Goal: Information Seeking & Learning: Understand process/instructions

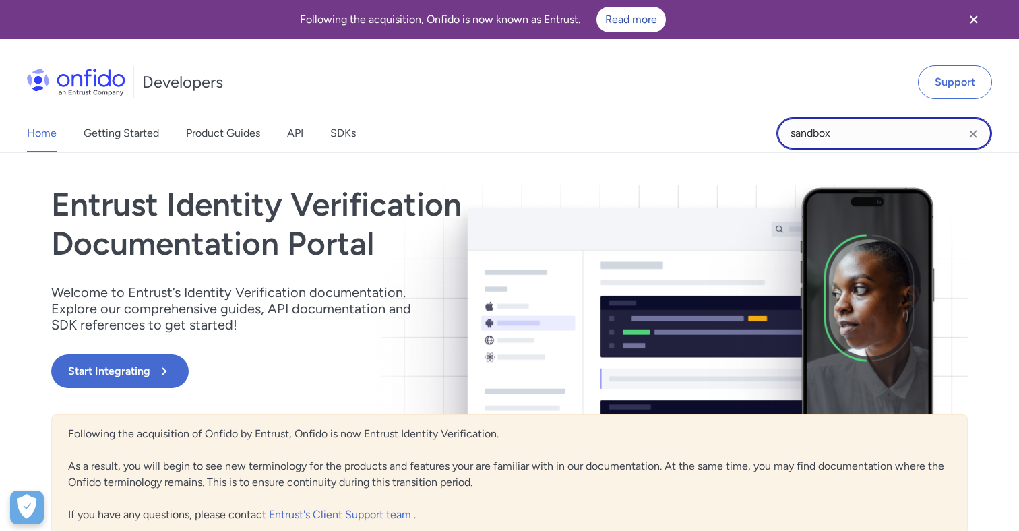
click at [835, 131] on input "sandbox" at bounding box center [884, 133] width 216 height 32
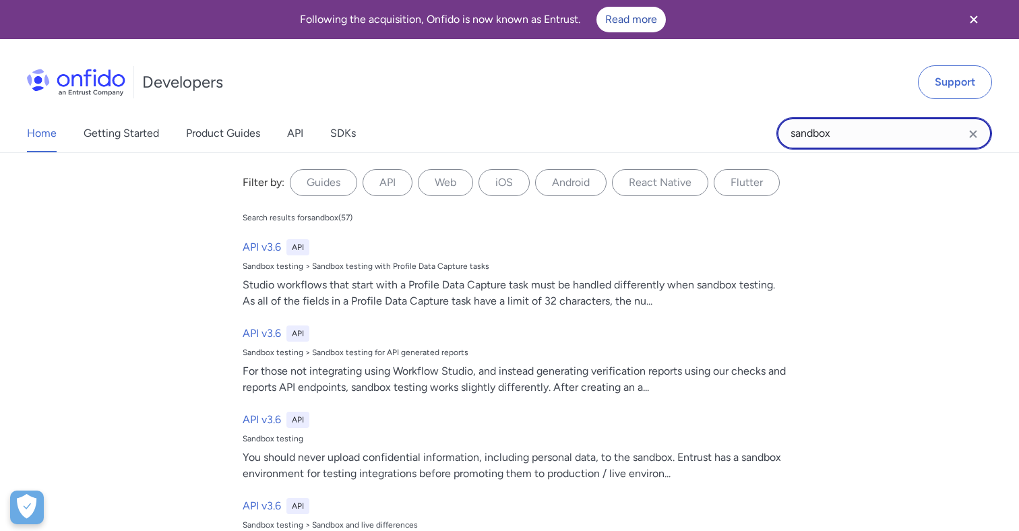
click at [835, 131] on input "sandbox" at bounding box center [884, 133] width 216 height 32
type input "language"
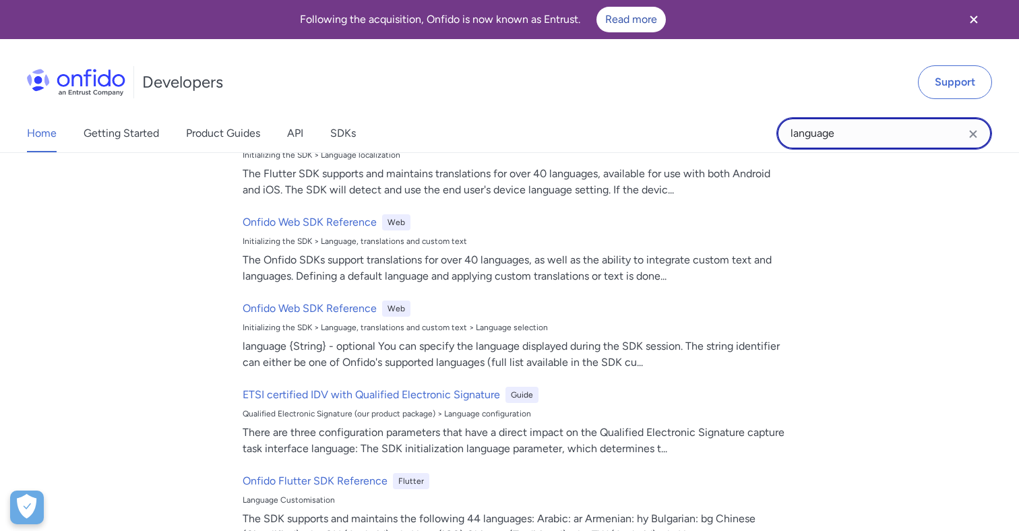
scroll to position [195, 0]
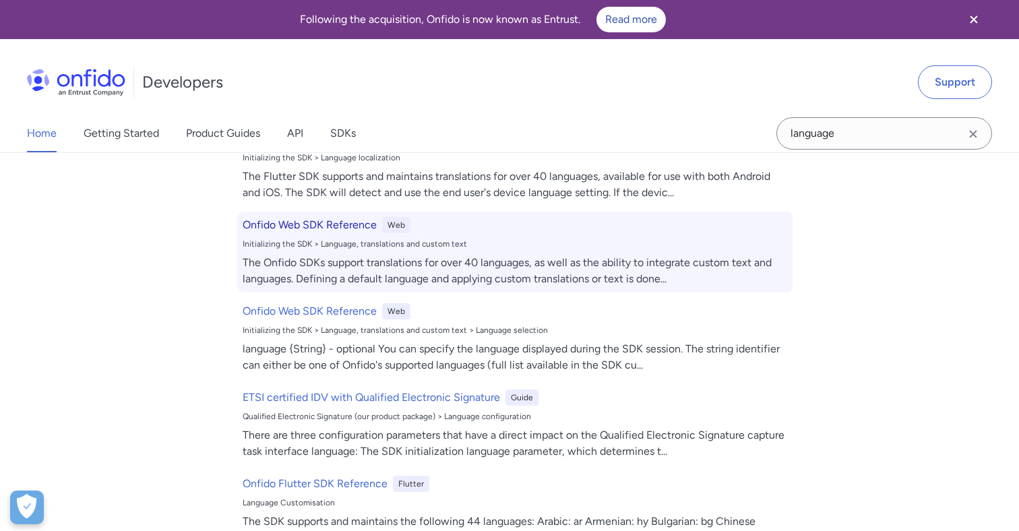
click at [353, 226] on h6 "Onfido Web SDK Reference" at bounding box center [310, 225] width 134 height 16
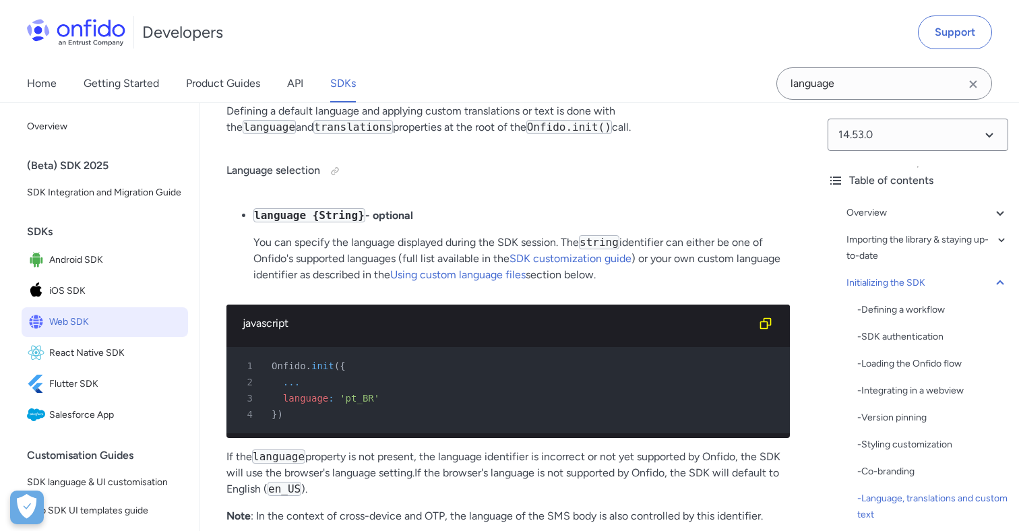
scroll to position [6769, 0]
click at [600, 264] on link "SDK customization guide" at bounding box center [570, 257] width 122 height 13
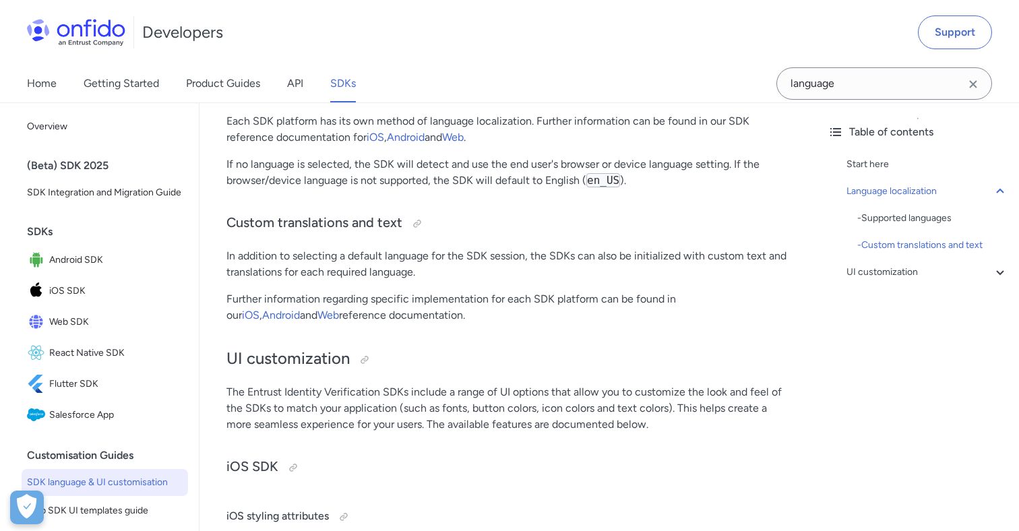
scroll to position [2676, 0]
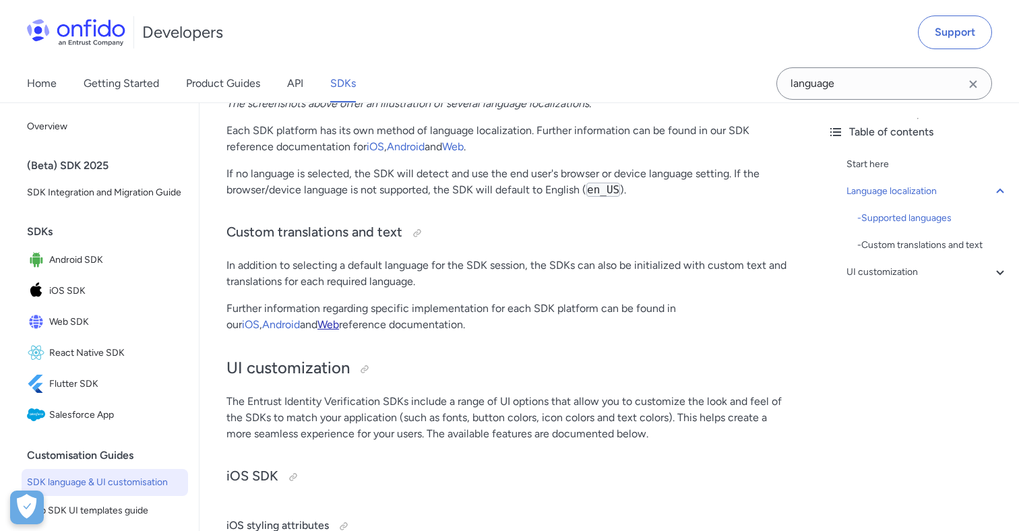
click at [317, 329] on link "Web" at bounding box center [328, 324] width 22 height 13
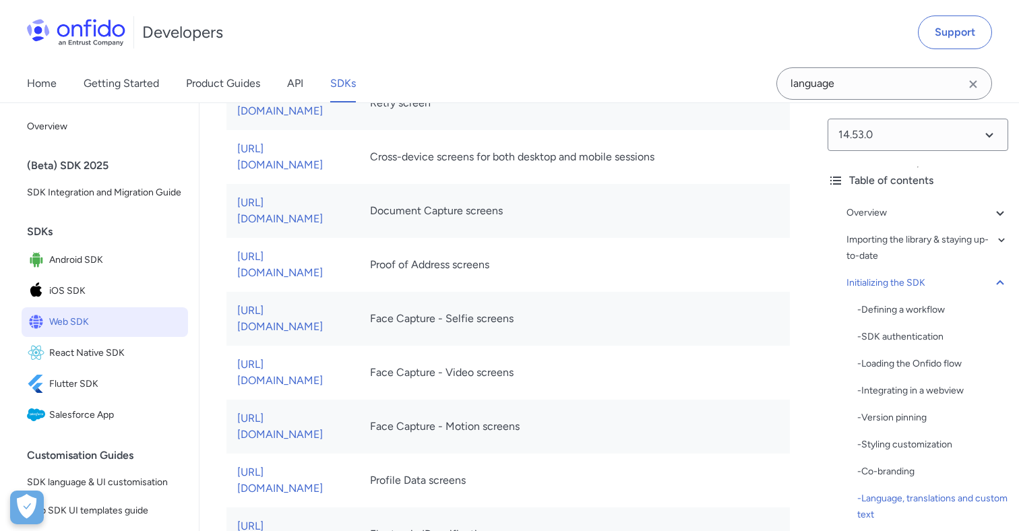
scroll to position [8160, 0]
click at [323, 198] on link "[URL][DOMAIN_NAME]" at bounding box center [280, 212] width 86 height 29
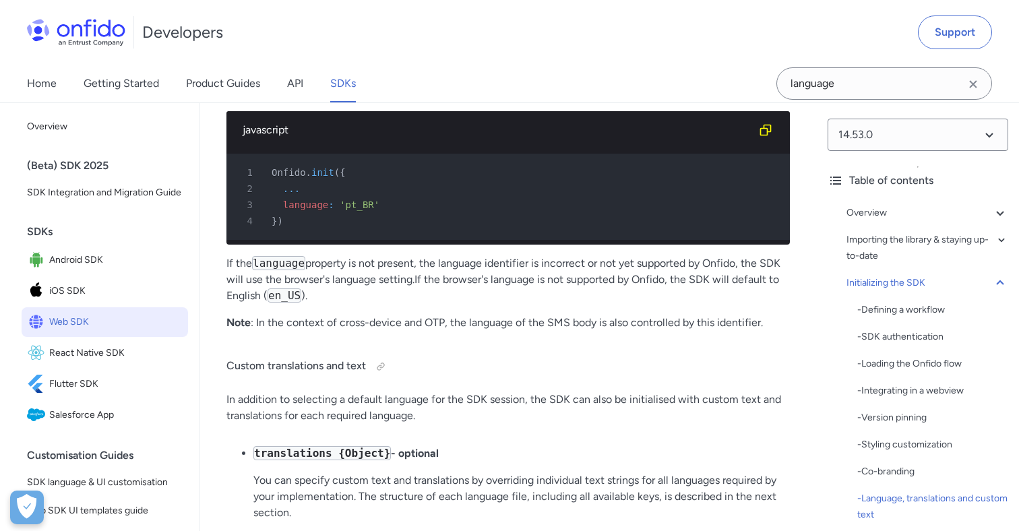
scroll to position [6962, 0]
click at [383, 371] on div at bounding box center [380, 365] width 11 height 11
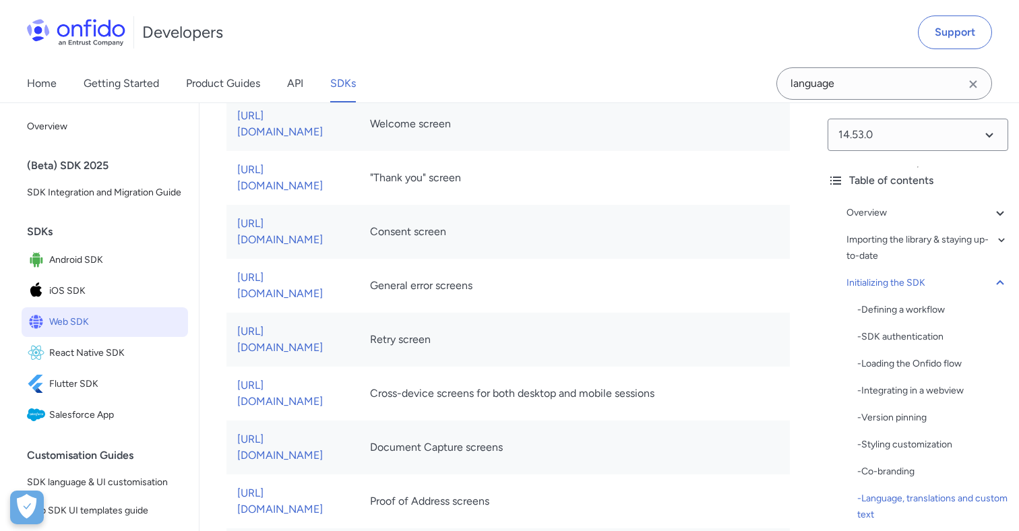
scroll to position [7931, 0]
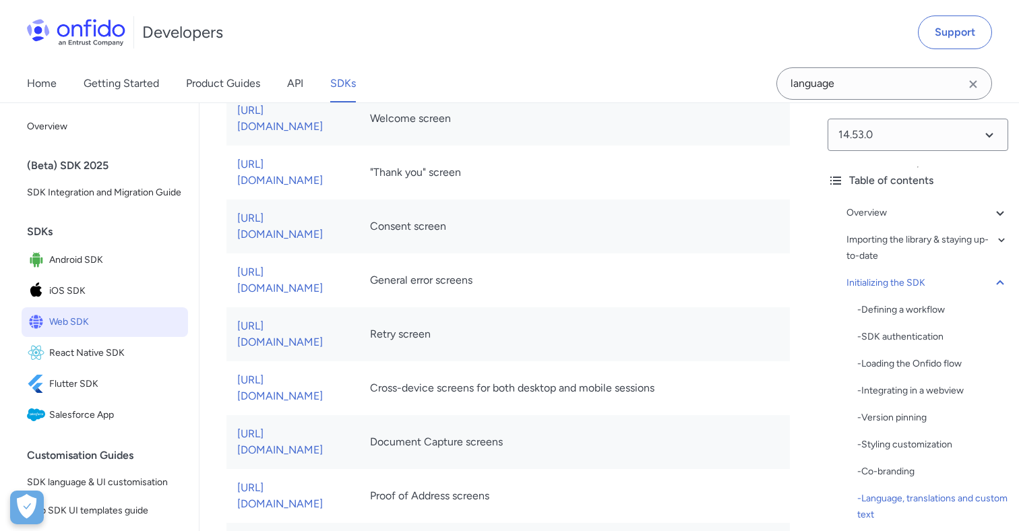
click at [359, 424] on td "[URL][DOMAIN_NAME]" at bounding box center [292, 442] width 133 height 54
click at [323, 427] on link "[URL][DOMAIN_NAME]" at bounding box center [280, 441] width 86 height 29
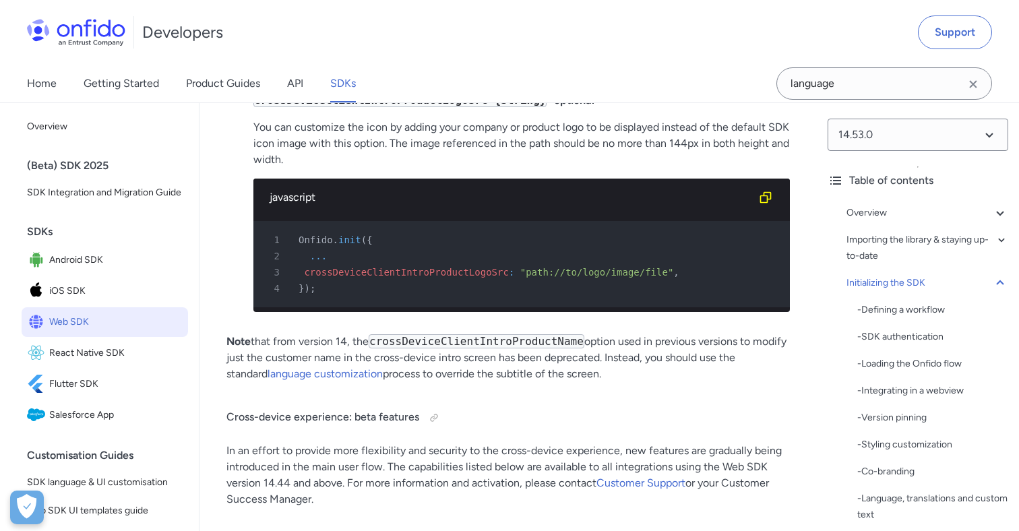
scroll to position [11986, 0]
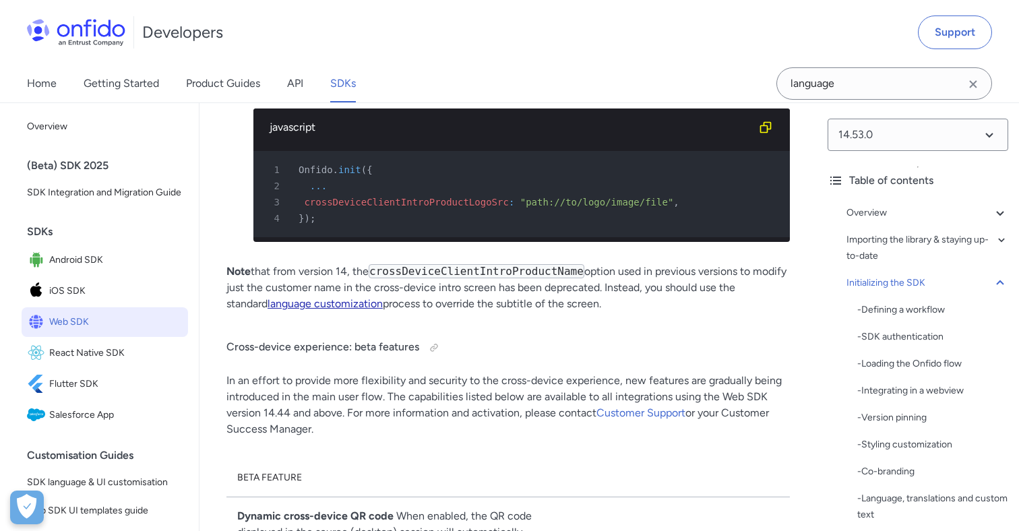
click at [373, 297] on link "language customization" at bounding box center [324, 303] width 115 height 13
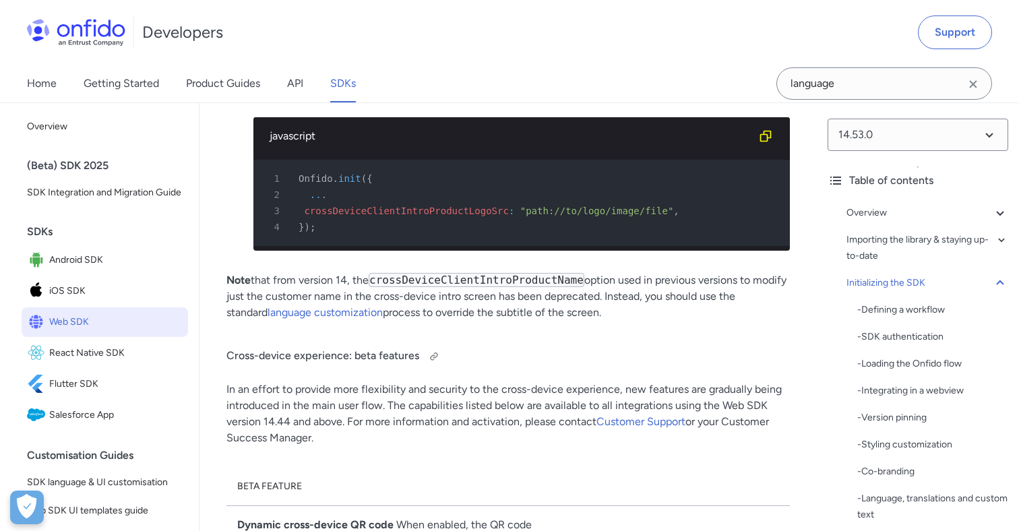
scroll to position [11975, 0]
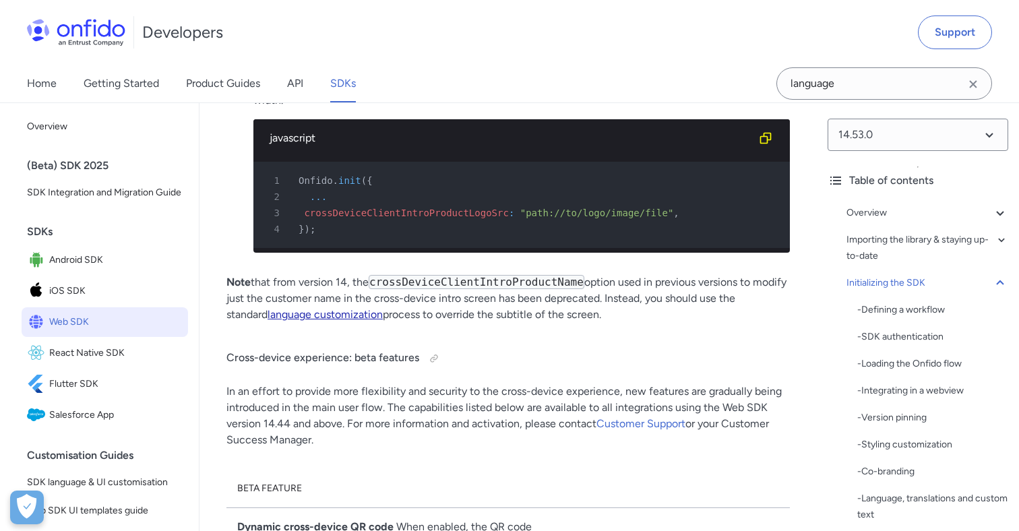
click at [354, 308] on link "language customization" at bounding box center [324, 314] width 115 height 13
